Goal: Task Accomplishment & Management: Use online tool/utility

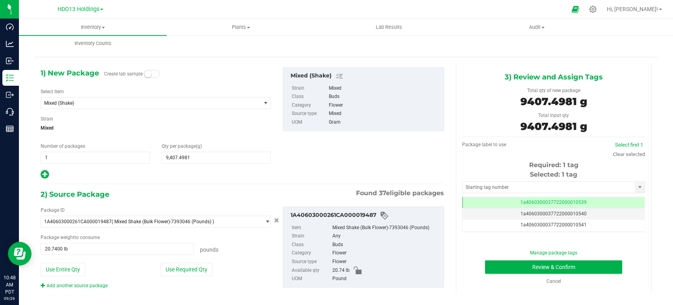
scroll to position [13, 0]
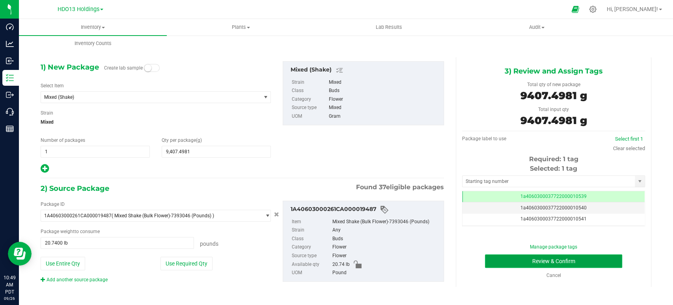
click at [500, 258] on button "Review & Confirm" at bounding box center [553, 260] width 137 height 13
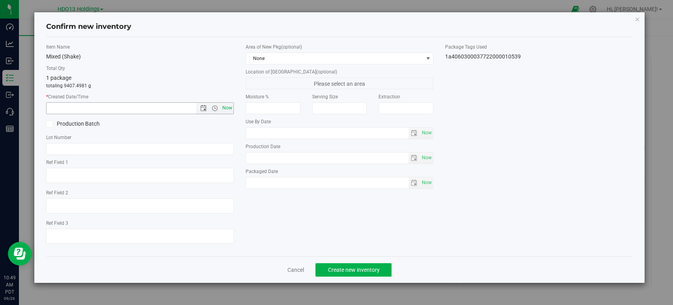
click at [230, 104] on span "Now" at bounding box center [227, 107] width 13 height 11
type input "9/26/2025 10:49 AM"
click at [375, 54] on span "None" at bounding box center [334, 58] width 177 height 11
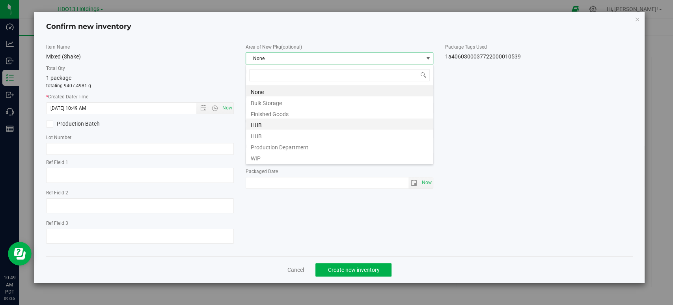
scroll to position [11, 188]
click at [254, 157] on li "WIP" at bounding box center [339, 157] width 187 height 11
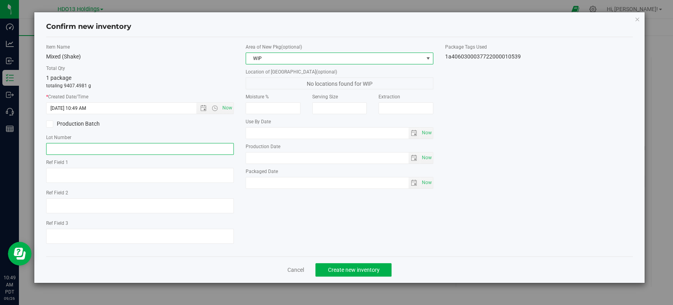
click at [92, 146] on input "text" at bounding box center [140, 149] width 188 height 12
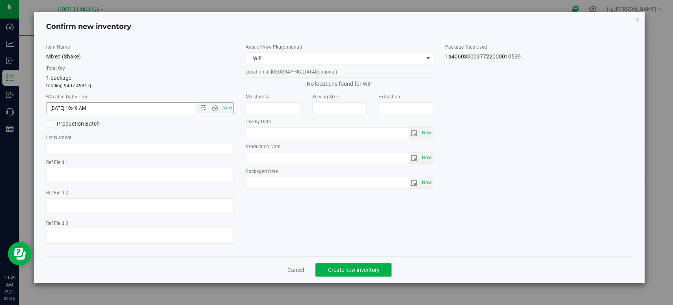
click at [75, 111] on input "9/26/2025 10:49 AM" at bounding box center [128, 108] width 163 height 11
click at [60, 121] on label "Production Batch" at bounding box center [90, 124] width 88 height 8
click at [0, 0] on input "Production Batch" at bounding box center [0, 0] width 0 height 0
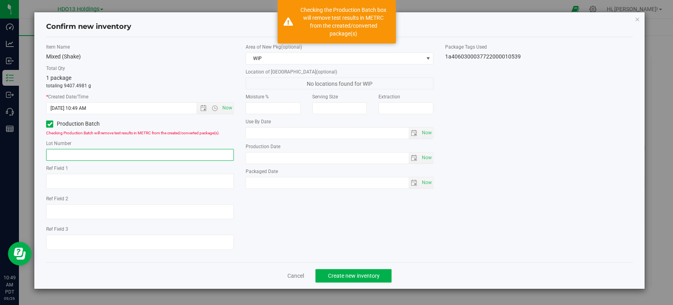
click at [69, 157] on input "text" at bounding box center [140, 155] width 188 height 12
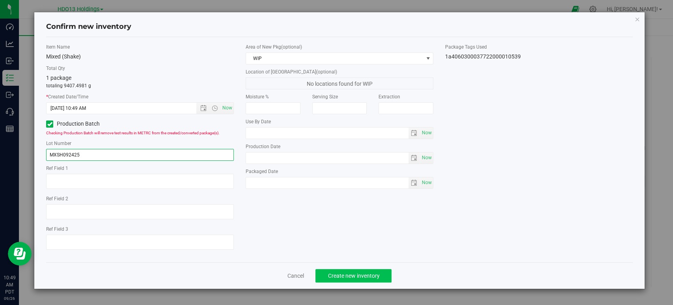
type input "MXSH092425"
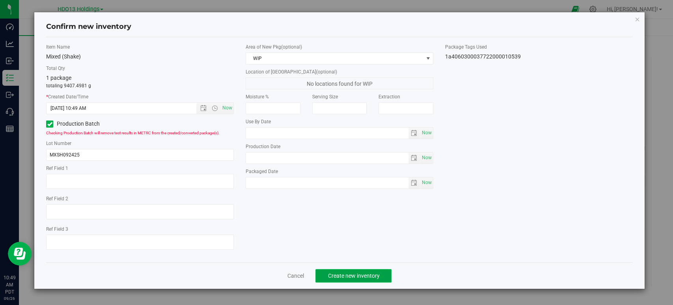
click at [370, 275] on span "Create new inventory" at bounding box center [354, 275] width 52 height 6
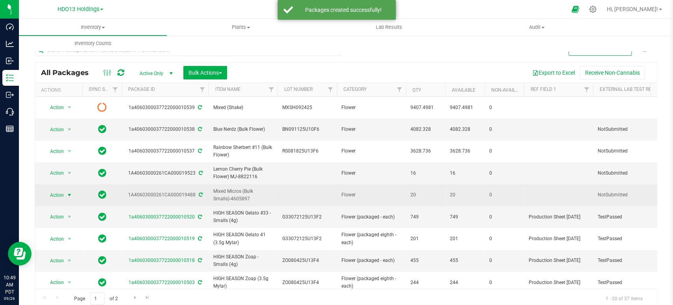
click at [51, 193] on span "Action" at bounding box center [53, 194] width 21 height 11
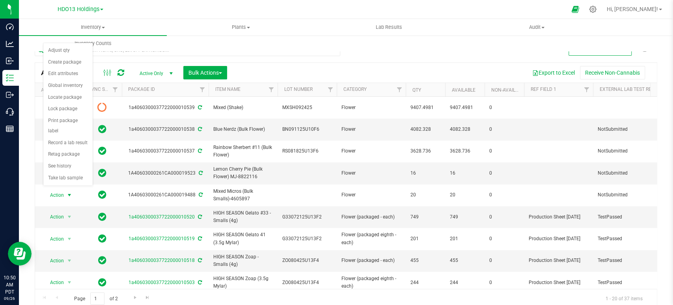
click at [370, 53] on div "All Packages Active Only Active Only Lab Samples Locked All External Internal B…" at bounding box center [346, 172] width 623 height 271
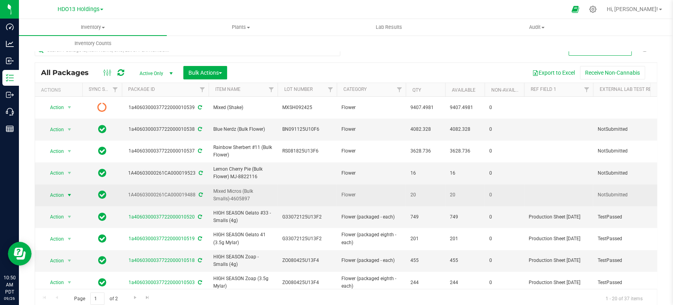
click at [57, 189] on span "Action" at bounding box center [53, 194] width 21 height 11
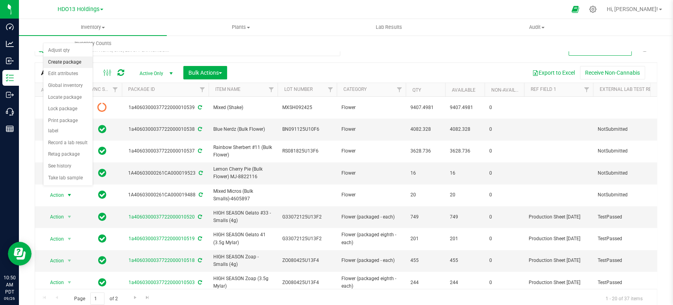
click at [67, 62] on li "Create package" at bounding box center [67, 62] width 49 height 12
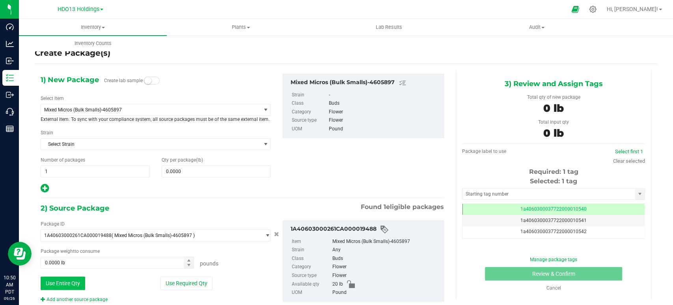
click at [53, 279] on button "Use Entire Qty" at bounding box center [63, 282] width 45 height 13
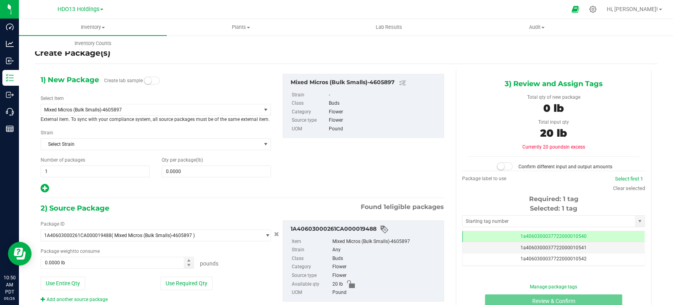
type input "20.0000 lb"
click at [105, 109] on span "Mixed Micros (Bulk Smalls)-4605897" at bounding box center [146, 110] width 205 height 6
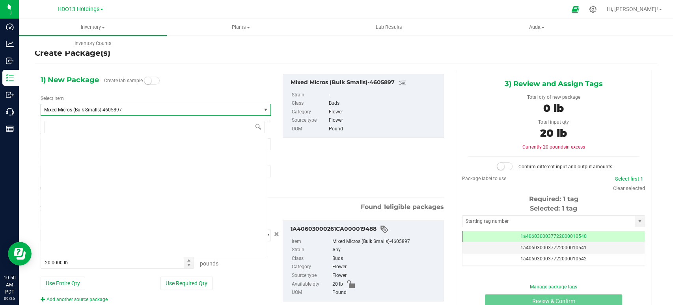
scroll to position [3800, 0]
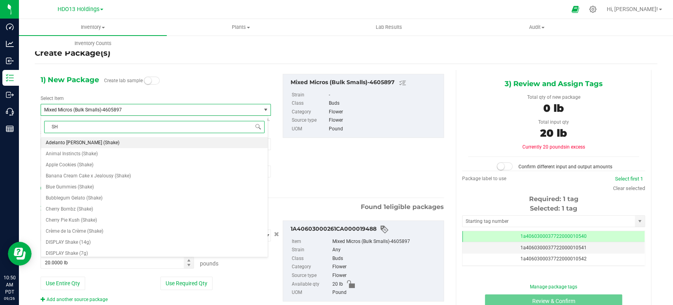
type input "S"
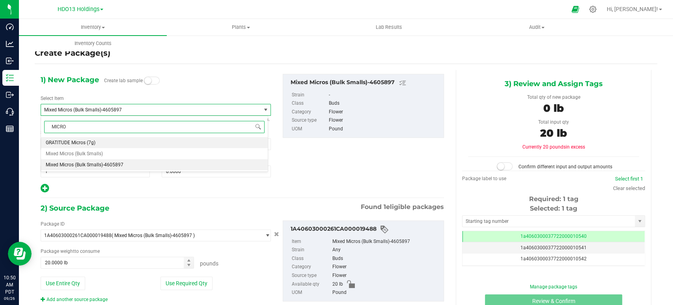
type input "MICROS"
click at [105, 153] on li "Mixed Micros (Bulk Smalls)" at bounding box center [154, 153] width 227 height 11
type input "0.0000"
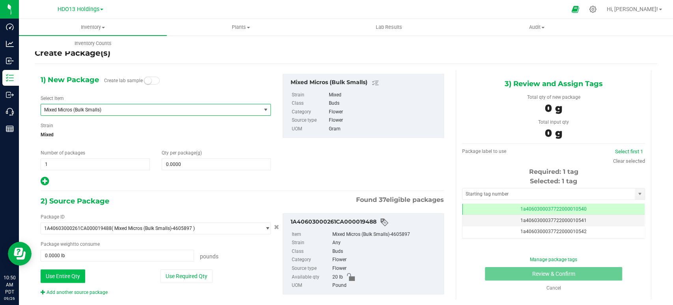
click at [76, 277] on button "Use Entire Qty" at bounding box center [63, 275] width 45 height 13
type input "20.0000 lb"
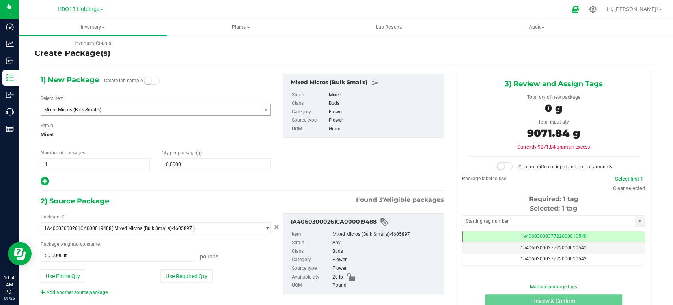
drag, startPoint x: 563, startPoint y: 130, endPoint x: 514, endPoint y: 133, distance: 49.0
click at [514, 133] on div "9071.84 g" at bounding box center [553, 134] width 171 height 18
copy span "9071.84"
click at [207, 160] on span at bounding box center [216, 164] width 109 height 12
paste input "9071.84"
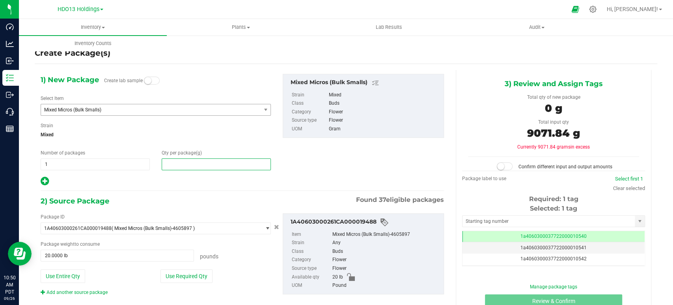
type input "9071.84"
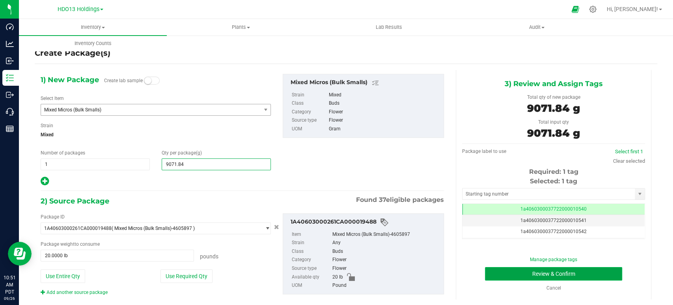
type input "9,071.8400"
click at [529, 273] on button "Review & Confirm" at bounding box center [553, 273] width 137 height 13
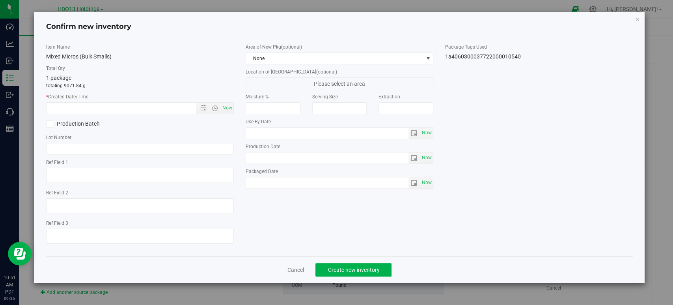
click at [69, 126] on label "Production Batch" at bounding box center [90, 124] width 88 height 8
click at [0, 0] on input "Production Batch" at bounding box center [0, 0] width 0 height 0
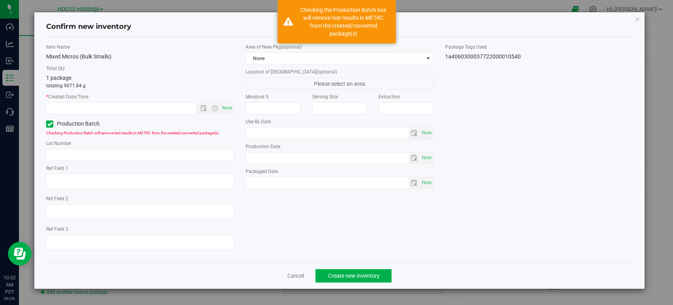
click at [302, 64] on div "Area of New Pkg (optional) None Location of New Pkg (optional) Please select an…" at bounding box center [340, 117] width 200 height 149
drag, startPoint x: 271, startPoint y: 52, endPoint x: 273, endPoint y: 83, distance: 31.6
click at [271, 52] on div "Area of New Pkg (optional) None" at bounding box center [340, 53] width 188 height 21
click at [268, 61] on span "None" at bounding box center [334, 58] width 177 height 11
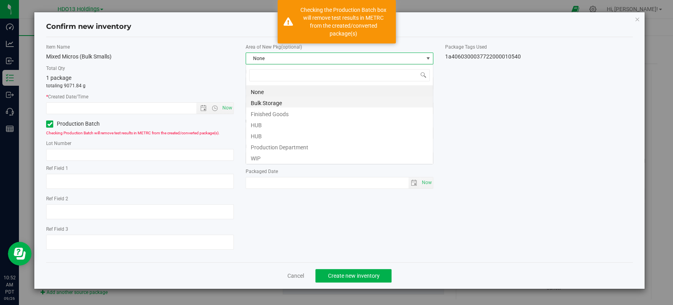
scroll to position [11, 188]
click at [262, 154] on li "WIP" at bounding box center [339, 157] width 187 height 11
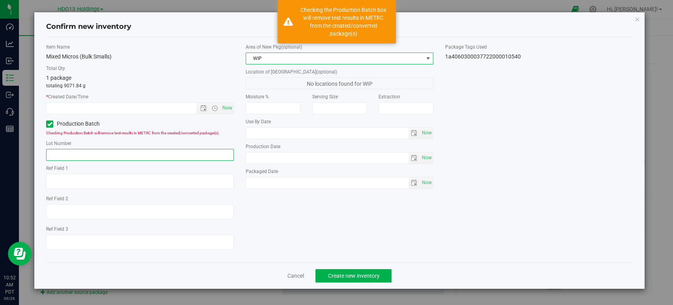
click at [152, 151] on input "text" at bounding box center [140, 155] width 188 height 12
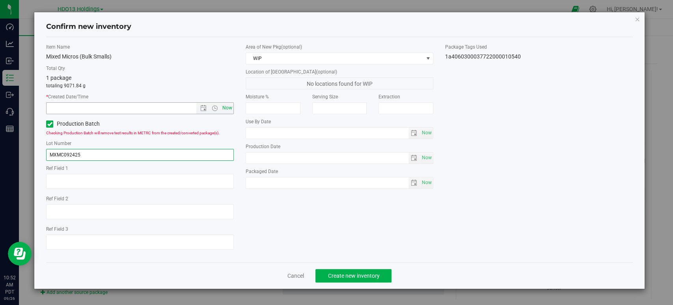
type input "MXMC092425"
click at [229, 109] on span "Now" at bounding box center [227, 107] width 13 height 11
type input "9/26/2025 10:52 AM"
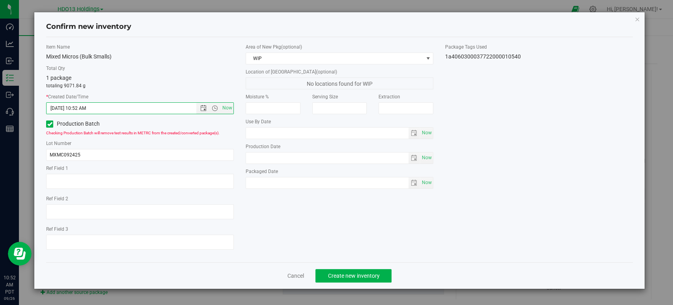
click at [477, 160] on div "Item Name Mixed Micros (Bulk Smalls) Total Qty 1 package totaling 9071.84 g * C…" at bounding box center [339, 149] width 599 height 212
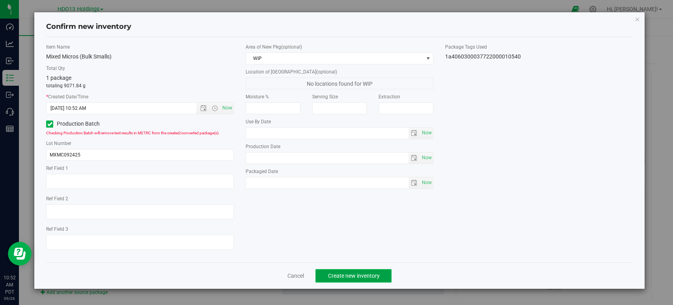
click at [363, 278] on button "Create new inventory" at bounding box center [354, 275] width 76 height 13
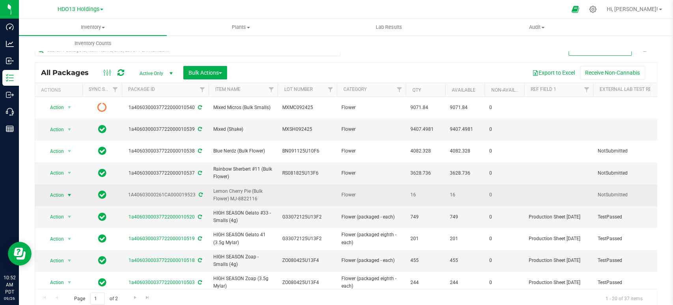
click at [51, 190] on span "Action" at bounding box center [53, 194] width 21 height 11
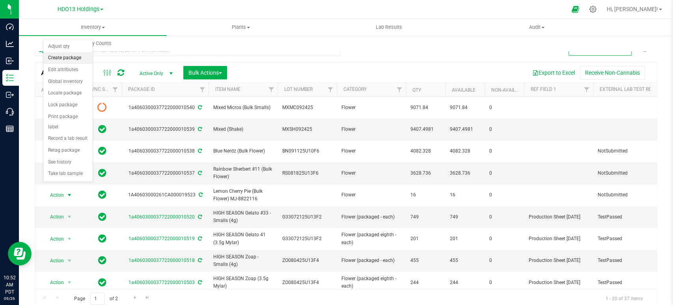
click at [64, 56] on li "Create package" at bounding box center [67, 58] width 49 height 12
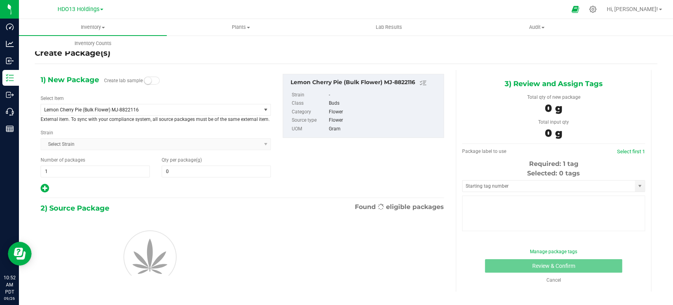
type input "0.0000"
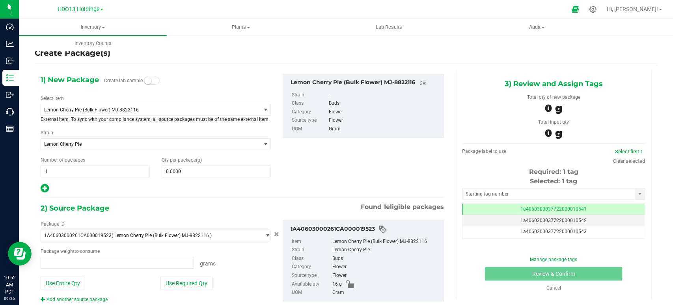
type input "0.0000 g"
click at [95, 114] on span "Lemon Cherry Pie (Bulk Flower) MJ-8822116" at bounding box center [151, 109] width 220 height 11
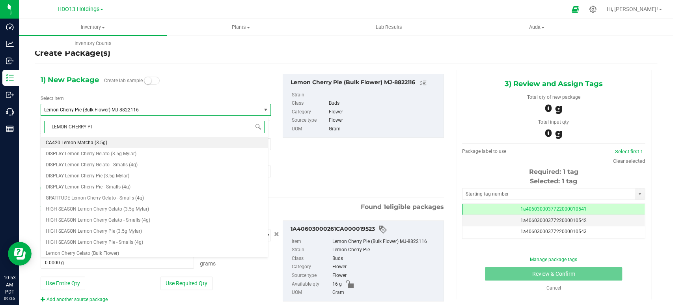
type input "LEMON CHERRY PIE"
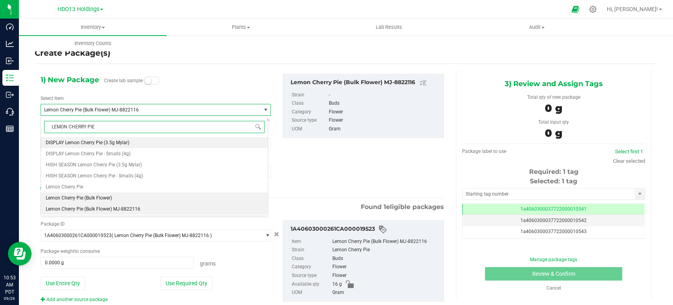
click at [112, 197] on li "Lemon Cherry Pie (Bulk Flower)" at bounding box center [154, 197] width 227 height 11
type input "0.0000"
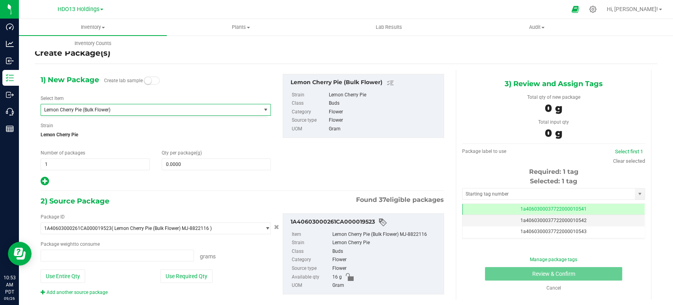
type input "0.0000 g"
click at [195, 165] on span at bounding box center [216, 164] width 109 height 12
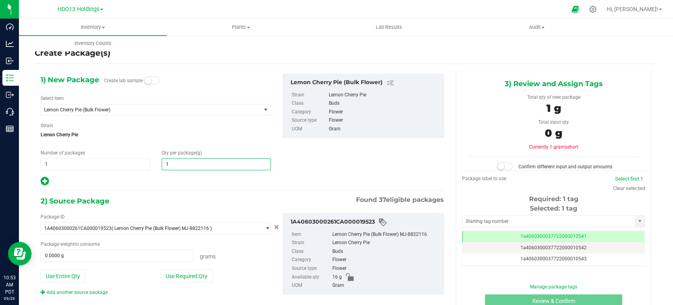
type input "16"
type input "16.0000"
click at [31, 275] on div "Create Package(s) 1) New Package Create lab sample Select Item Lemon Cherry Pie…" at bounding box center [346, 158] width 655 height 247
drag, startPoint x: 68, startPoint y: 273, endPoint x: 104, endPoint y: 263, distance: 37.3
click at [68, 273] on button "Use Entire Qty" at bounding box center [63, 275] width 45 height 13
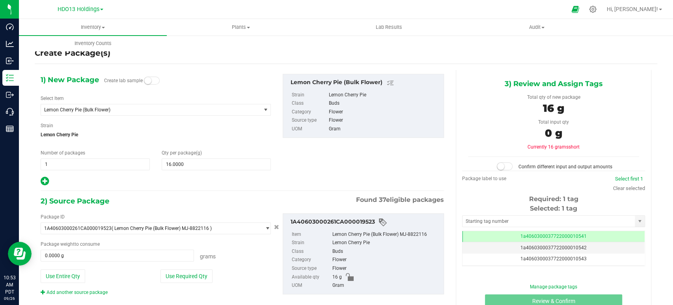
type input "16.0000 g"
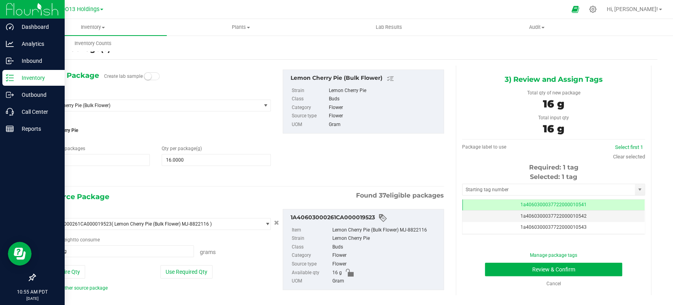
scroll to position [0, 0]
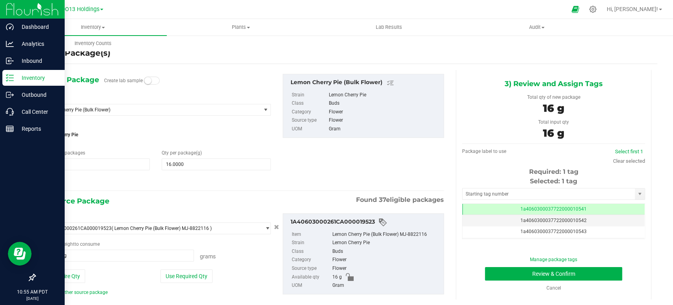
click at [20, 77] on p "Inventory" at bounding box center [37, 77] width 47 height 9
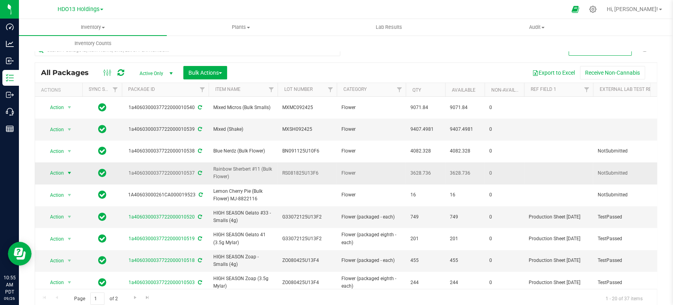
click at [61, 167] on span "Action" at bounding box center [53, 172] width 21 height 11
click at [444, 58] on div "All Packages Active Only Active Only Lab Samples Locked All External Internal B…" at bounding box center [346, 172] width 623 height 271
click at [65, 167] on span "select" at bounding box center [70, 172] width 10 height 11
drag, startPoint x: 75, startPoint y: 36, endPoint x: 71, endPoint y: 149, distance: 113.7
click at [71, 149] on ul "Adjust qty Create package Edit attributes Global inventory Locate package Lock …" at bounding box center [67, 88] width 49 height 139
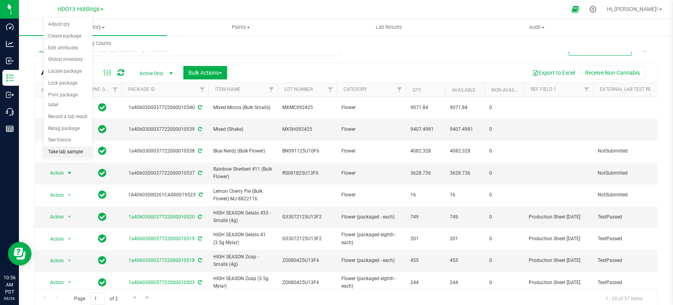
click at [65, 150] on li "Take lab sample" at bounding box center [67, 152] width 49 height 12
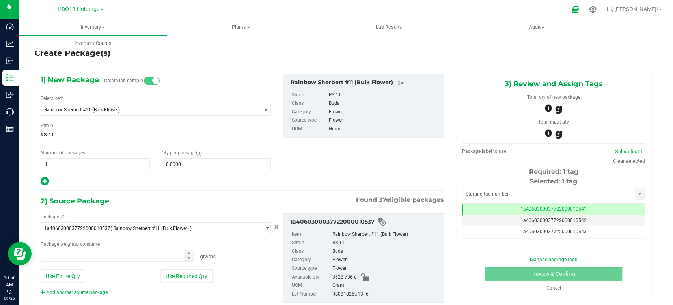
type input "0.0000 g"
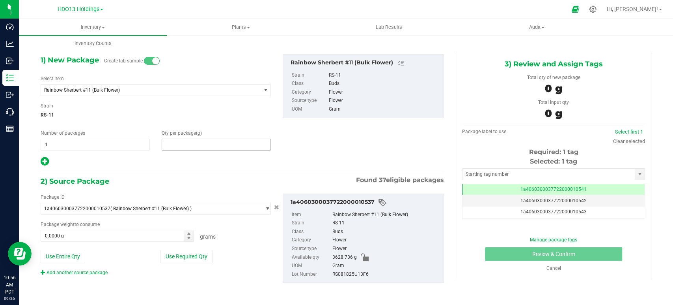
click at [175, 149] on span at bounding box center [216, 144] width 109 height 12
type input "16"
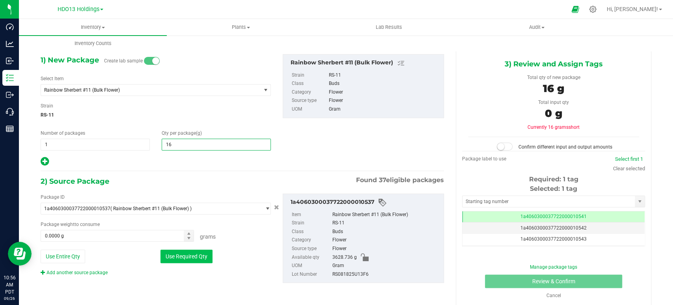
type input "16.0000"
drag, startPoint x: 201, startPoint y: 260, endPoint x: 202, endPoint y: 253, distance: 6.7
click at [201, 255] on button "Use Required Qty" at bounding box center [187, 255] width 52 height 13
type input "16.0000 g"
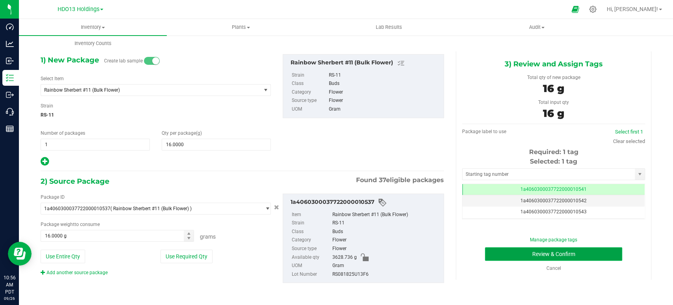
click at [583, 249] on button "Review & Confirm" at bounding box center [553, 253] width 137 height 13
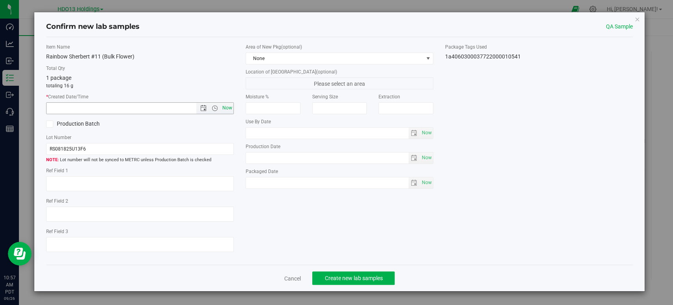
click at [228, 110] on span "Now" at bounding box center [227, 107] width 13 height 11
type input "9/26/2025 10:57 AM"
click at [353, 280] on span "Create new lab samples" at bounding box center [354, 278] width 58 height 6
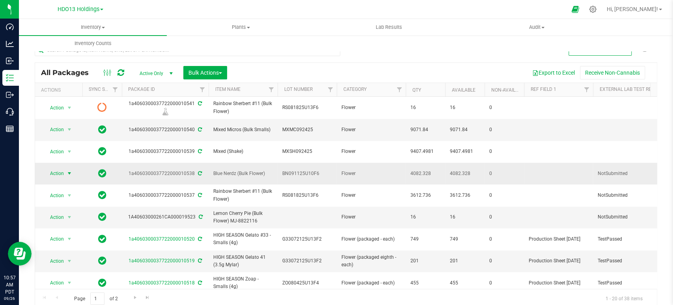
click at [57, 168] on span "Action" at bounding box center [53, 173] width 21 height 11
click at [64, 149] on li "Take lab sample" at bounding box center [67, 152] width 49 height 12
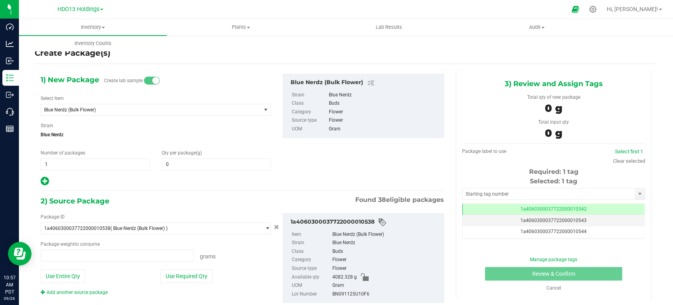
type input "0.0000"
type input "0.0000 g"
click at [185, 163] on span at bounding box center [216, 164] width 109 height 12
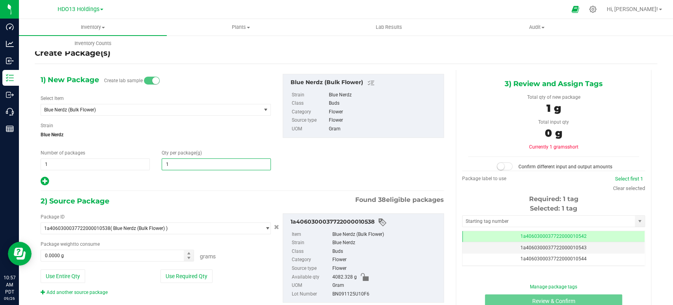
type input "16"
type input "16.0000"
click at [186, 279] on button "Use Required Qty" at bounding box center [187, 275] width 52 height 13
type input "16.0000 g"
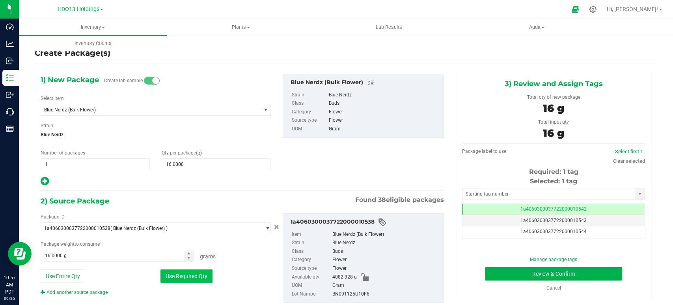
click at [198, 274] on button "Use Required Qty" at bounding box center [187, 275] width 52 height 13
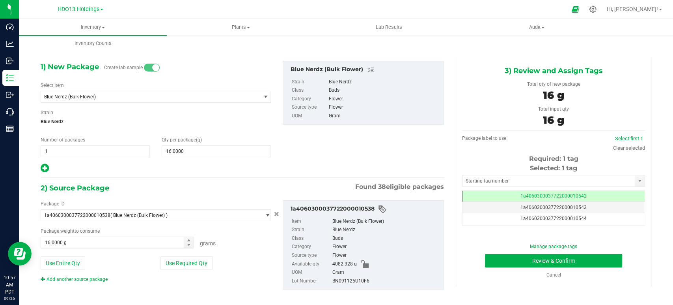
scroll to position [20, 0]
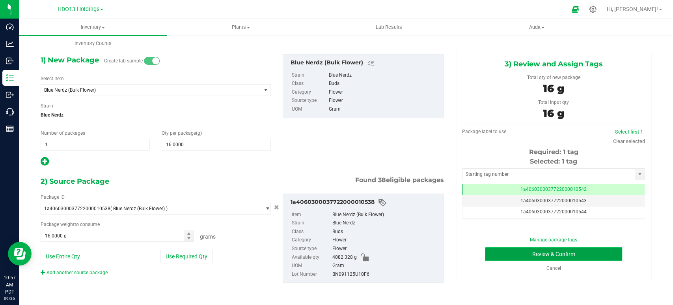
click at [485, 255] on button "Review & Confirm" at bounding box center [553, 253] width 137 height 13
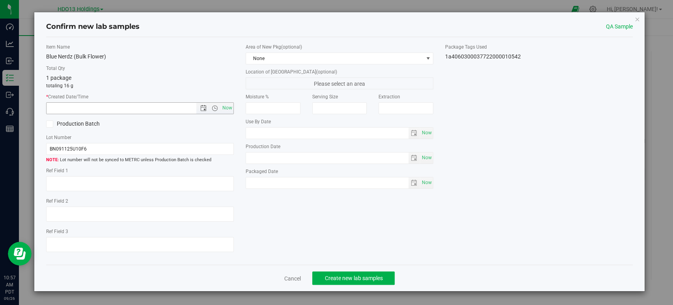
drag, startPoint x: 226, startPoint y: 106, endPoint x: 256, endPoint y: 125, distance: 35.6
click at [227, 106] on span "Now" at bounding box center [227, 107] width 13 height 11
type input "9/26/2025 10:58 AM"
click at [352, 276] on span "Create new lab samples" at bounding box center [354, 278] width 58 height 6
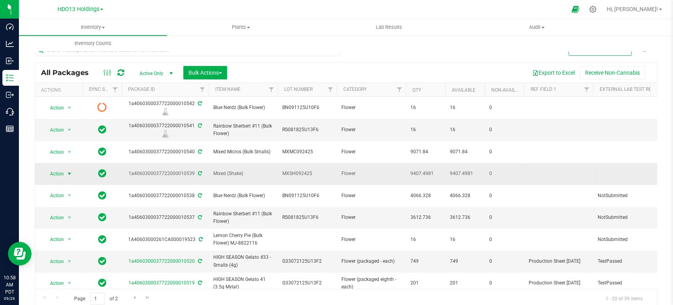
click at [55, 168] on span "Action" at bounding box center [53, 173] width 21 height 11
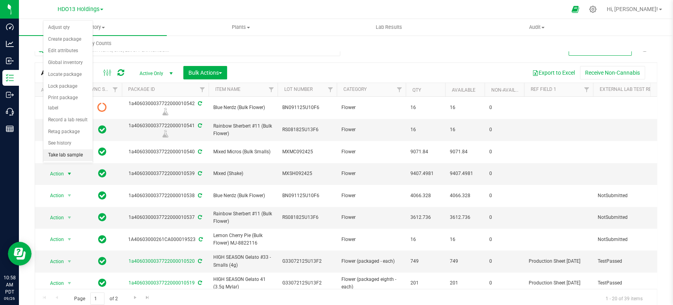
click at [65, 152] on li "Take lab sample" at bounding box center [67, 155] width 49 height 12
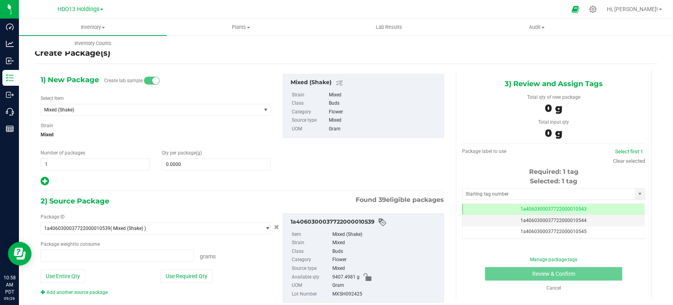
type input "0.0000 g"
click at [174, 167] on span at bounding box center [216, 164] width 109 height 12
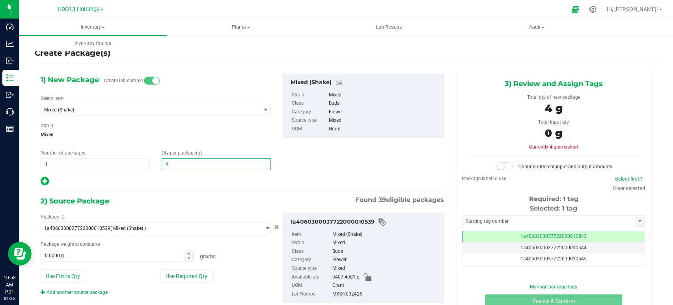
type input "48"
type input "48.0000"
click at [198, 278] on button "Use Required Qty" at bounding box center [187, 275] width 52 height 13
type input "48.0000 g"
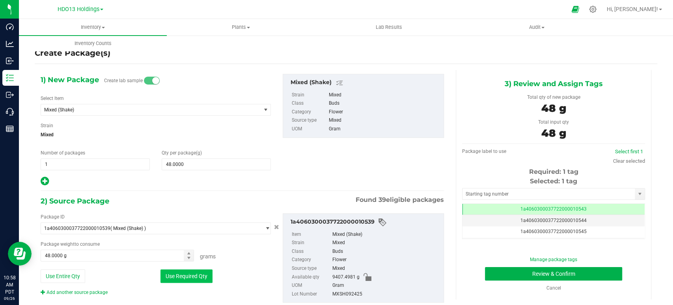
click at [197, 277] on button "Use Required Qty" at bounding box center [187, 275] width 52 height 13
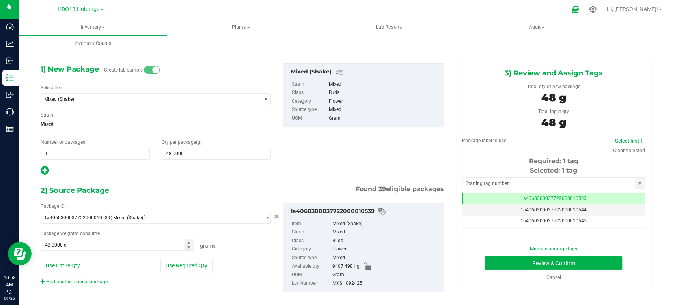
scroll to position [20, 0]
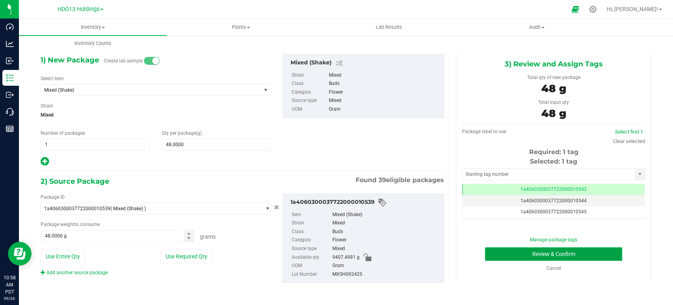
click at [508, 252] on button "Review & Confirm" at bounding box center [553, 253] width 137 height 13
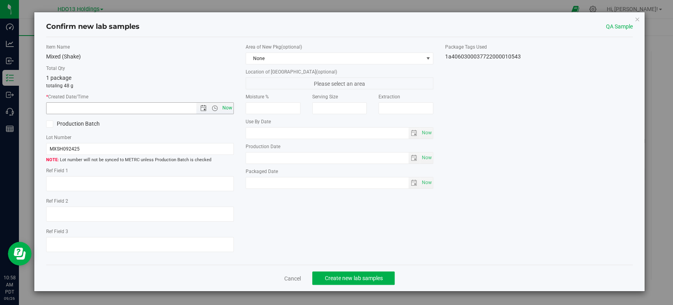
click at [224, 108] on span "Now" at bounding box center [227, 107] width 13 height 11
type input "9/26/2025 10:58 AM"
click at [355, 277] on span "Create new lab samples" at bounding box center [354, 278] width 58 height 6
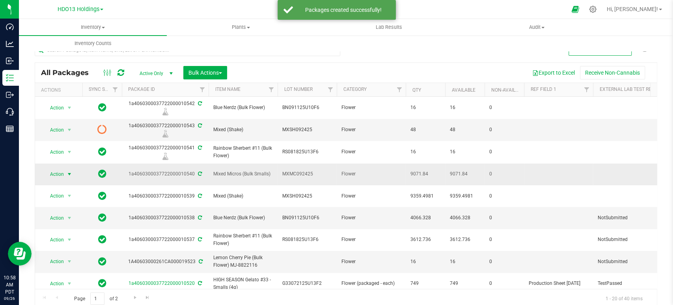
click at [49, 170] on span "Action" at bounding box center [53, 173] width 21 height 11
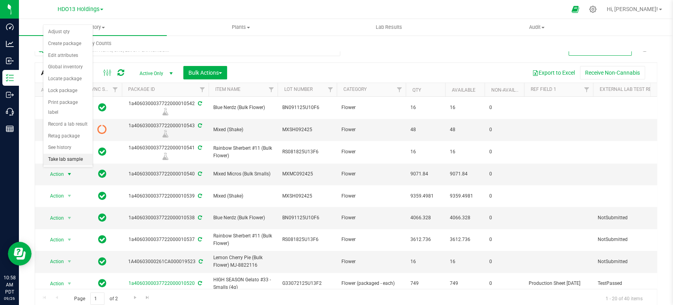
click at [63, 160] on li "Take lab sample" at bounding box center [67, 159] width 49 height 12
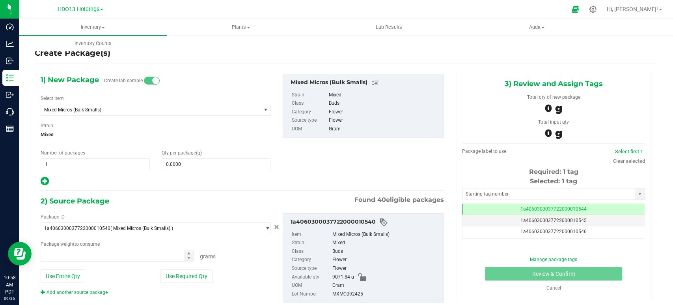
type input "0.0000 g"
click at [199, 168] on span at bounding box center [216, 164] width 109 height 12
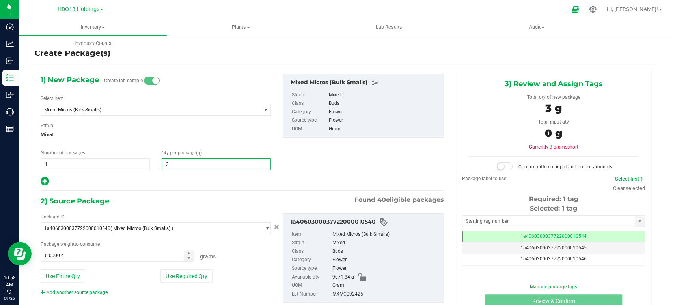
type input "32"
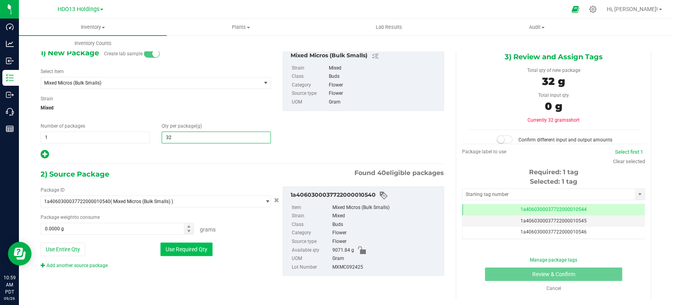
type input "32.0000"
click at [178, 247] on button "Use Required Qty" at bounding box center [187, 248] width 52 height 13
type input "32.0000 g"
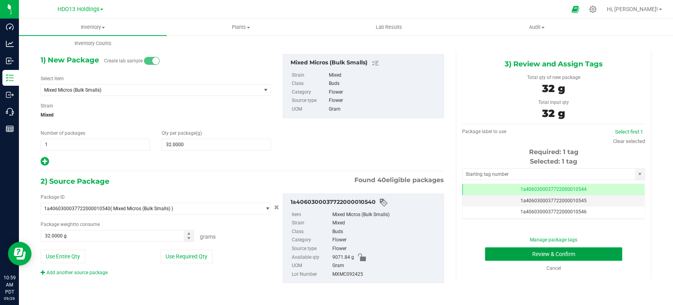
click at [541, 253] on button "Review & Confirm" at bounding box center [553, 253] width 137 height 13
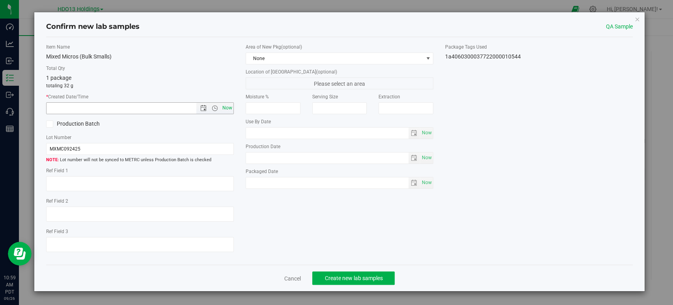
click at [231, 110] on span "Now" at bounding box center [227, 107] width 13 height 11
type input "9/26/2025 10:59 AM"
click at [372, 275] on span "Create new lab samples" at bounding box center [354, 278] width 58 height 6
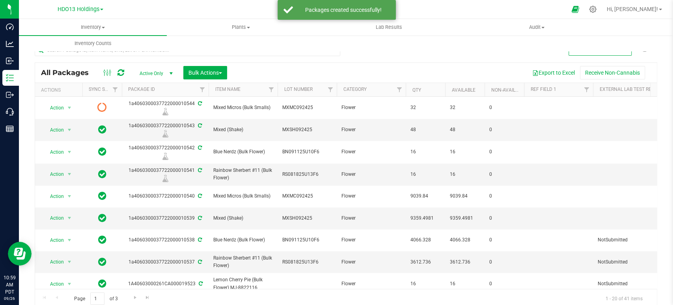
click at [118, 71] on icon at bounding box center [121, 73] width 7 height 8
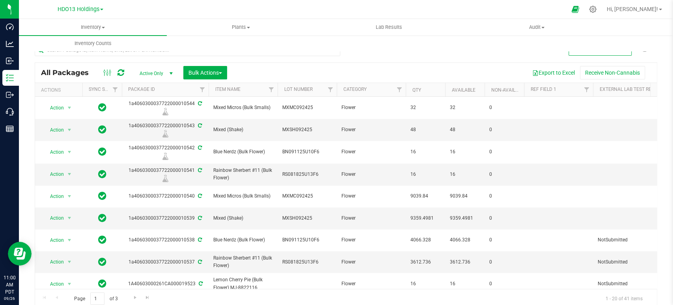
click at [408, 58] on div "All Packages Active Only Active Only Lab Samples Locked All External Internal B…" at bounding box center [346, 172] width 623 height 271
click at [584, 52] on button "Sync METRC Packages" at bounding box center [600, 48] width 63 height 14
click at [120, 75] on icon at bounding box center [121, 73] width 7 height 8
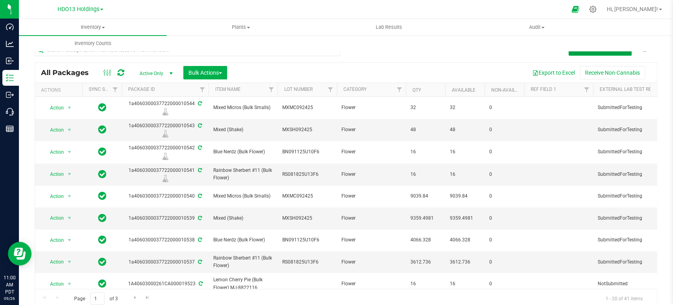
click at [581, 54] on button "Sync METRC Packages" at bounding box center [600, 48] width 63 height 14
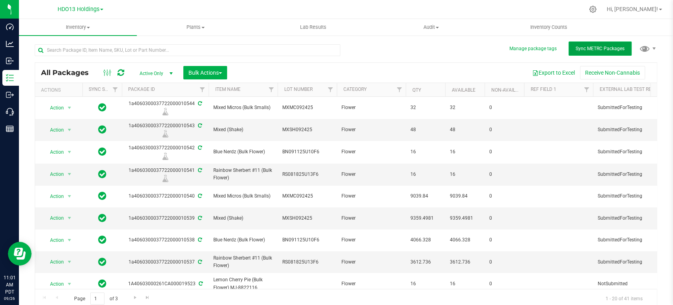
click at [601, 50] on span "Sync METRC Packages" at bounding box center [600, 49] width 49 height 6
drag, startPoint x: 336, startPoint y: 178, endPoint x: 516, endPoint y: 21, distance: 238.2
click at [516, 21] on uib-tab-heading "Inventory Counts" at bounding box center [548, 27] width 117 height 16
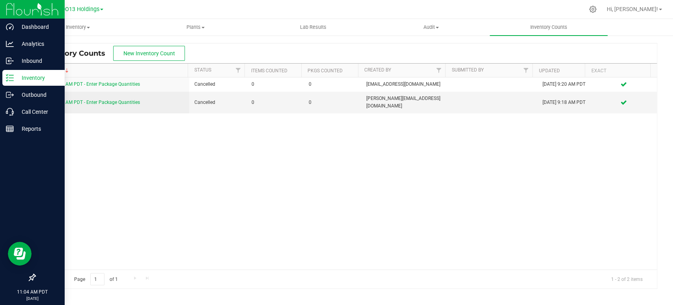
click at [28, 78] on p "Inventory" at bounding box center [37, 77] width 47 height 9
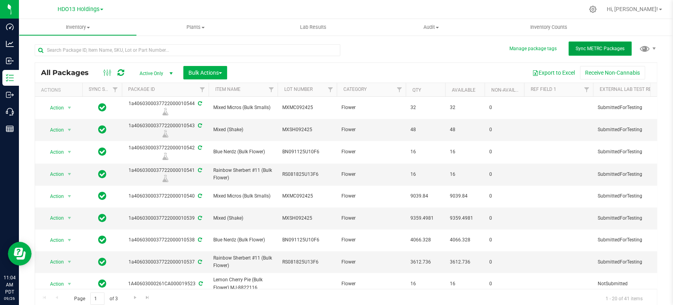
click at [601, 49] on span "Sync METRC Packages" at bounding box center [600, 49] width 49 height 6
click at [120, 69] on icon at bounding box center [121, 73] width 7 height 8
click at [380, 56] on div "All Packages Active Only Active Only Lab Samples Locked All External Internal B…" at bounding box center [346, 172] width 623 height 271
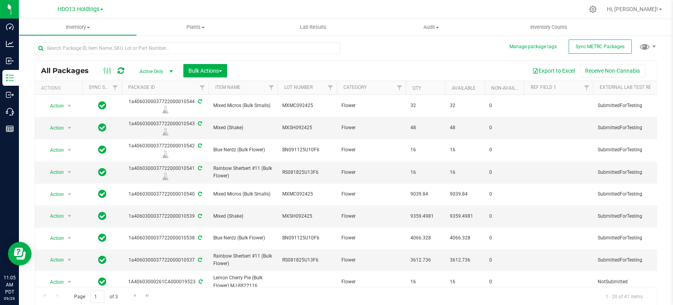
scroll to position [3, 0]
click at [403, 85] on link "Filter" at bounding box center [399, 86] width 13 height 13
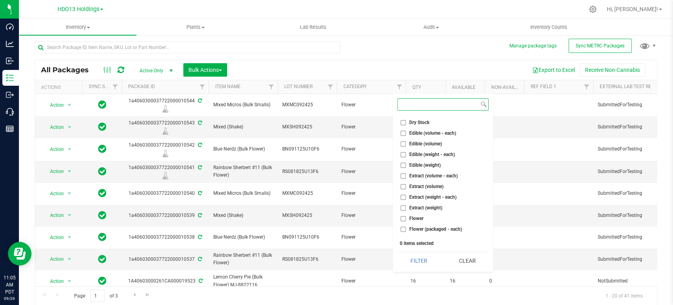
scroll to position [131, 0]
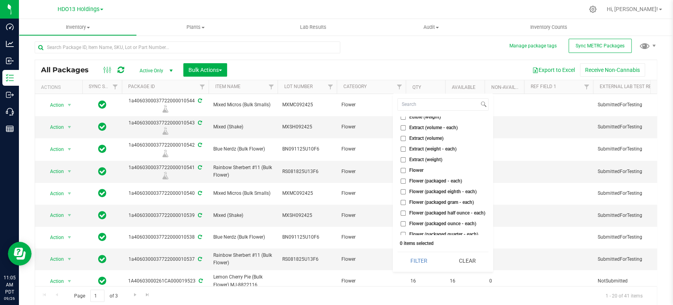
click at [417, 168] on span "Flower" at bounding box center [417, 170] width 14 height 5
click at [406, 168] on input "Flower" at bounding box center [403, 170] width 5 height 5
checkbox input "true"
click at [417, 178] on span "Flower (packaged - each)" at bounding box center [436, 180] width 53 height 5
click at [406, 178] on input "Flower (packaged - each)" at bounding box center [403, 180] width 5 height 5
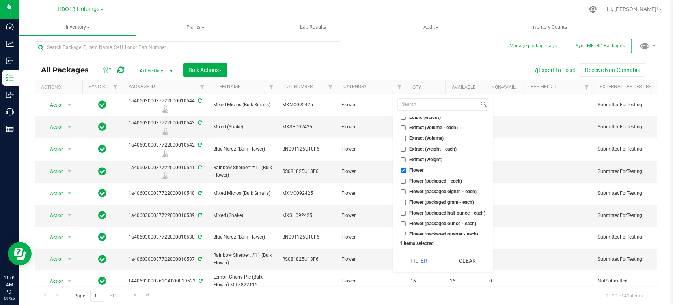
checkbox input "true"
click at [416, 189] on span "Flower (packaged eighth - each)" at bounding box center [443, 191] width 67 height 5
click at [406, 189] on input "Flower (packaged eighth - each)" at bounding box center [403, 191] width 5 height 5
checkbox input "true"
click at [418, 201] on span "Flower (packaged gram - each)" at bounding box center [442, 202] width 65 height 5
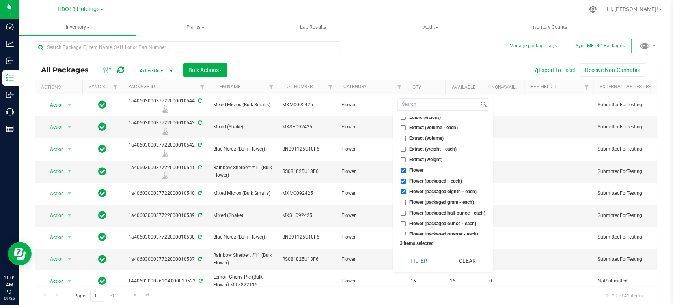
click at [420, 215] on span "Flower (packaged half ounce - each)" at bounding box center [448, 212] width 76 height 5
click at [406, 215] on input "Flower (packaged half ounce - each)" at bounding box center [403, 212] width 5 height 5
checkbox input "true"
click at [417, 202] on span "Flower (packaged gram - each)" at bounding box center [442, 202] width 65 height 5
click at [406, 202] on input "Flower (packaged gram - each)" at bounding box center [403, 202] width 5 height 5
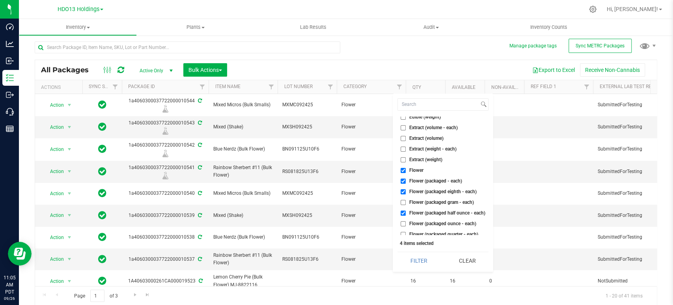
checkbox input "true"
click at [413, 224] on span "Flower (packaged ounce - each)" at bounding box center [443, 223] width 67 height 5
click at [406, 224] on input "Flower (packaged ounce - each)" at bounding box center [403, 223] width 5 height 5
checkbox input "true"
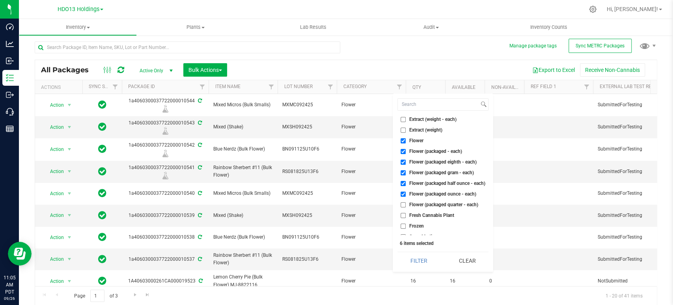
scroll to position [175, 0]
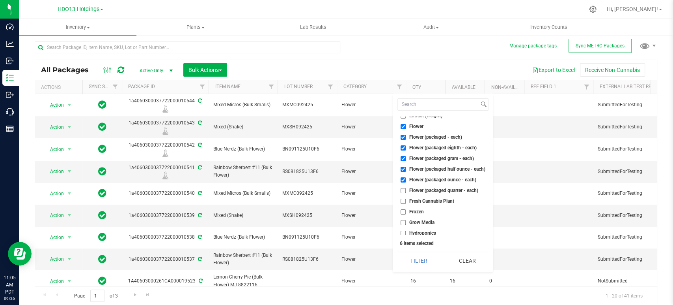
click at [427, 188] on span "Flower (packaged quarter - each)" at bounding box center [444, 190] width 69 height 5
click at [406, 188] on input "Flower (packaged quarter - each)" at bounding box center [403, 190] width 5 height 5
checkbox input "true"
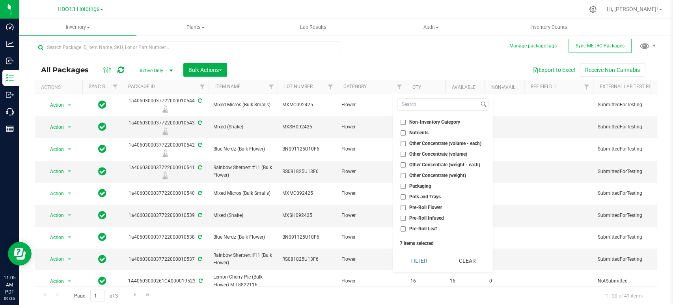
scroll to position [395, 0]
click at [423, 203] on span "Pre-Roll Flower" at bounding box center [426, 205] width 33 height 5
click at [406, 203] on input "Pre-Roll Flower" at bounding box center [403, 205] width 5 height 5
checkbox input "true"
click at [428, 263] on button "Filter" at bounding box center [419, 260] width 43 height 17
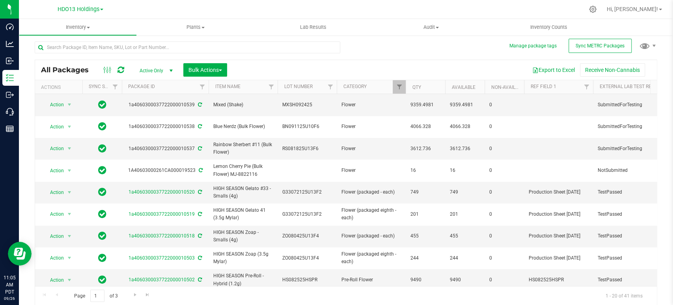
scroll to position [86, 0]
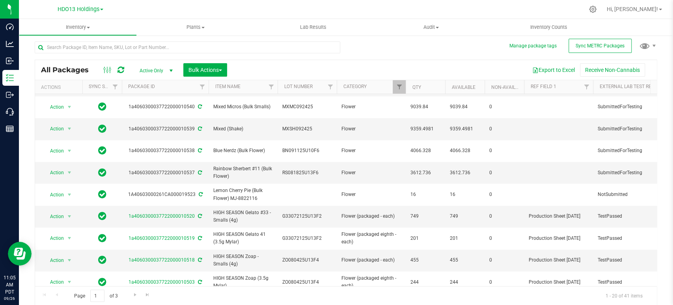
click at [384, 86] on th "Category" at bounding box center [371, 87] width 69 height 14
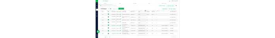
scroll to position [254, 0]
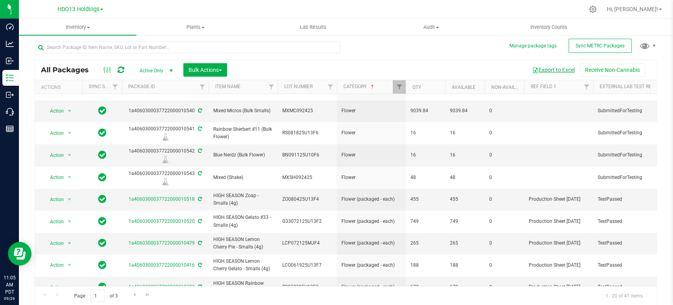
click at [550, 71] on button "Export to Excel" at bounding box center [554, 69] width 53 height 13
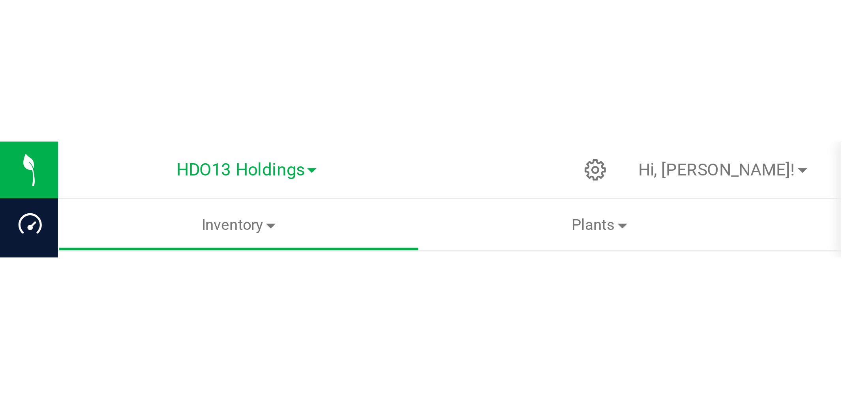
scroll to position [196, 0]
